Goal: Information Seeking & Learning: Find specific fact

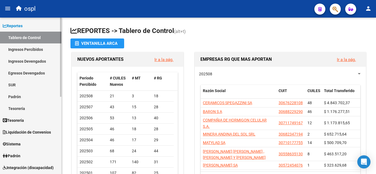
click at [28, 132] on span "Liquidación de Convenios" at bounding box center [27, 133] width 48 height 6
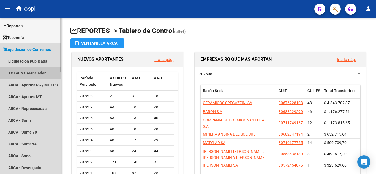
click at [31, 71] on link "TOTAL x Gerenciador" at bounding box center [30, 73] width 61 height 12
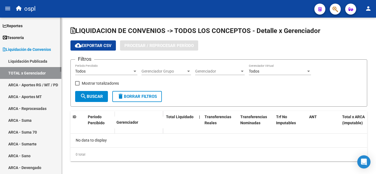
checkbox input "true"
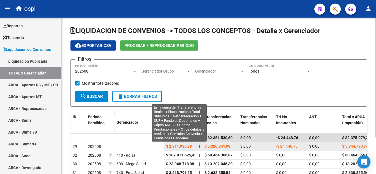
click at [175, 148] on span "$ 2.811.936,38" at bounding box center [179, 146] width 26 height 4
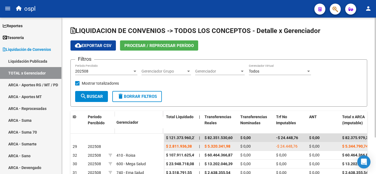
click at [90, 145] on span "202508" at bounding box center [94, 147] width 13 height 4
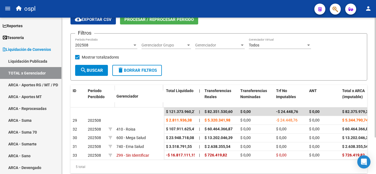
scroll to position [29, 0]
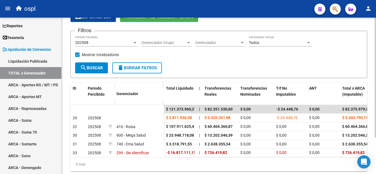
click at [376, 117] on div at bounding box center [375, 102] width 1 height 120
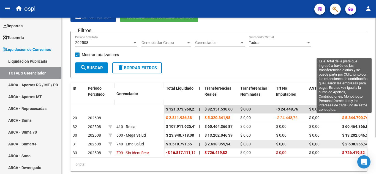
click at [170, 141] on datatable-body-cell "$ 3.518.791,55" at bounding box center [180, 144] width 33 height 9
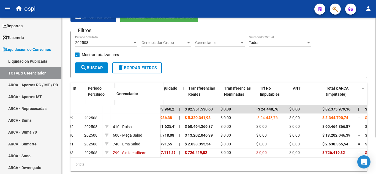
scroll to position [0, 0]
